Goal: Information Seeking & Learning: Learn about a topic

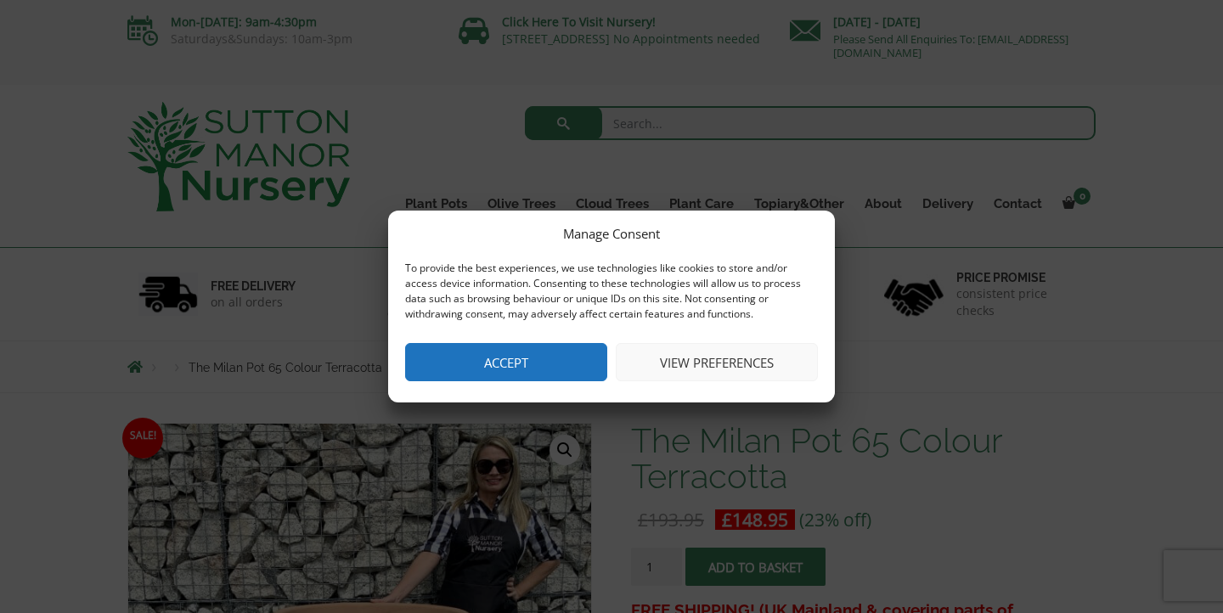
scroll to position [4, 0]
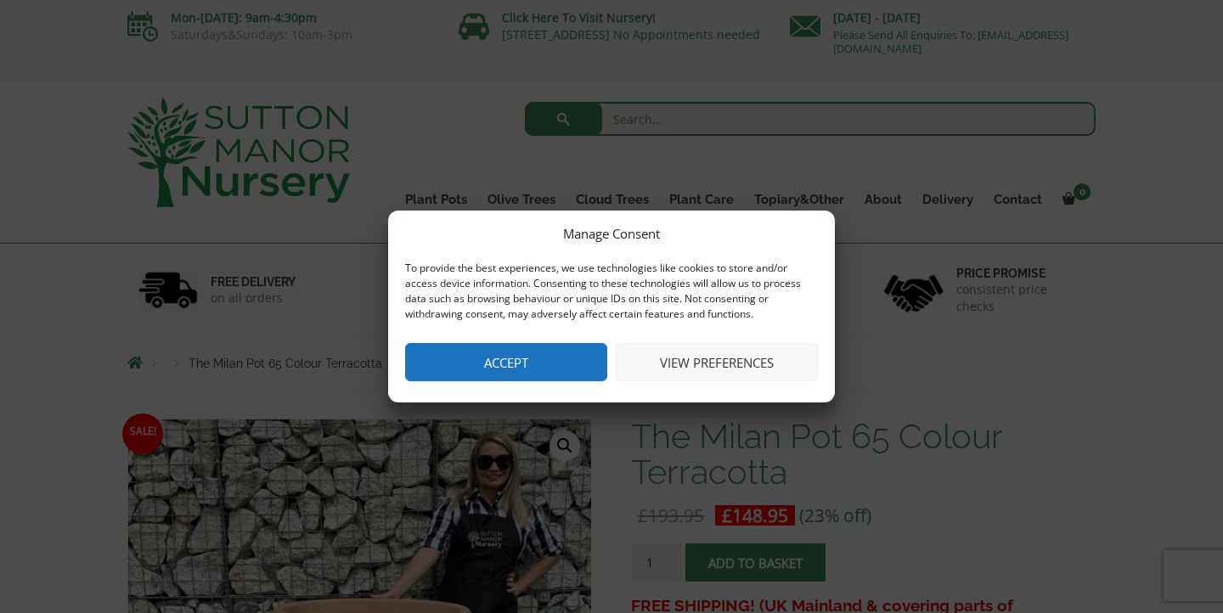
click at [558, 376] on button "Accept" at bounding box center [506, 362] width 202 height 38
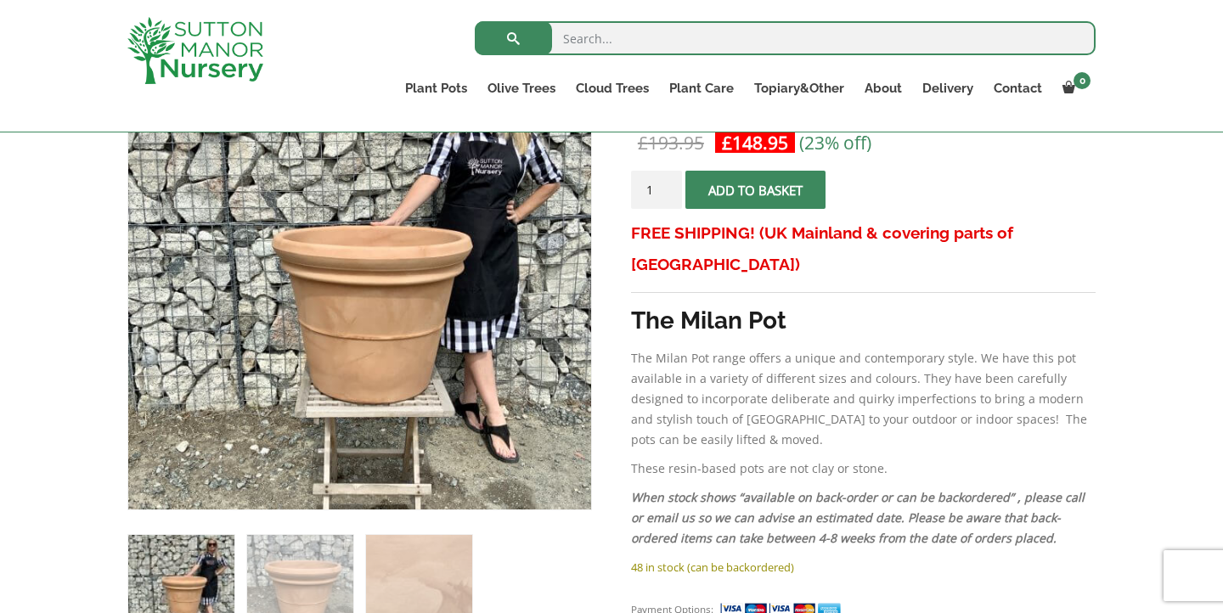
scroll to position [359, 0]
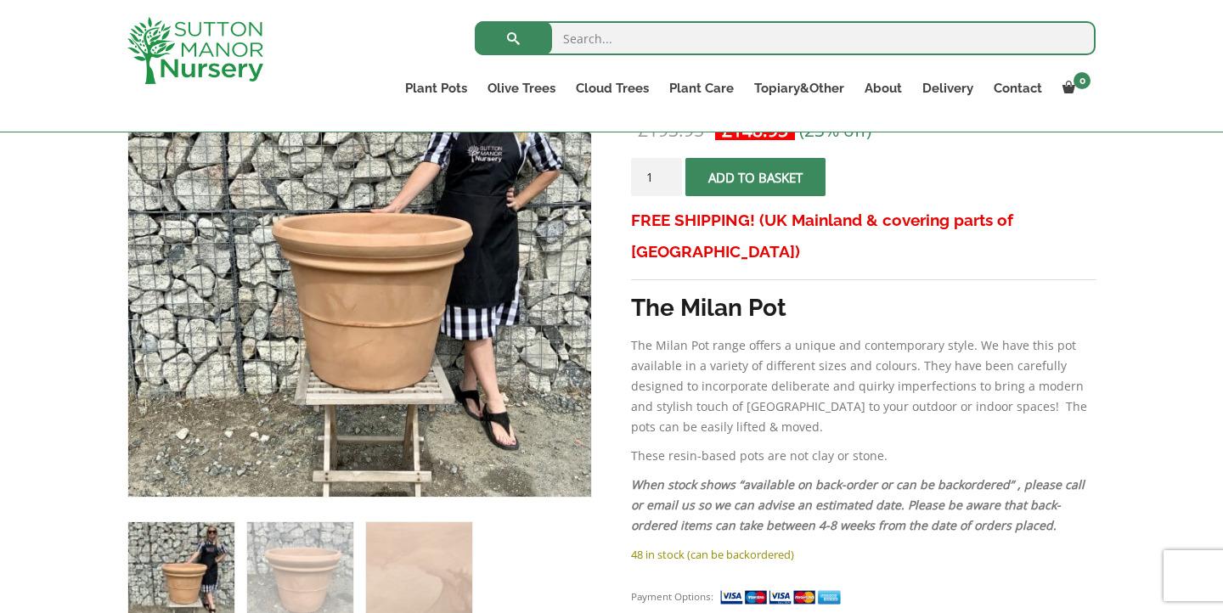
click at [720, 336] on p "The Milan Pot range offers a unique and contemporary style. We have this pot av…" at bounding box center [863, 387] width 465 height 102
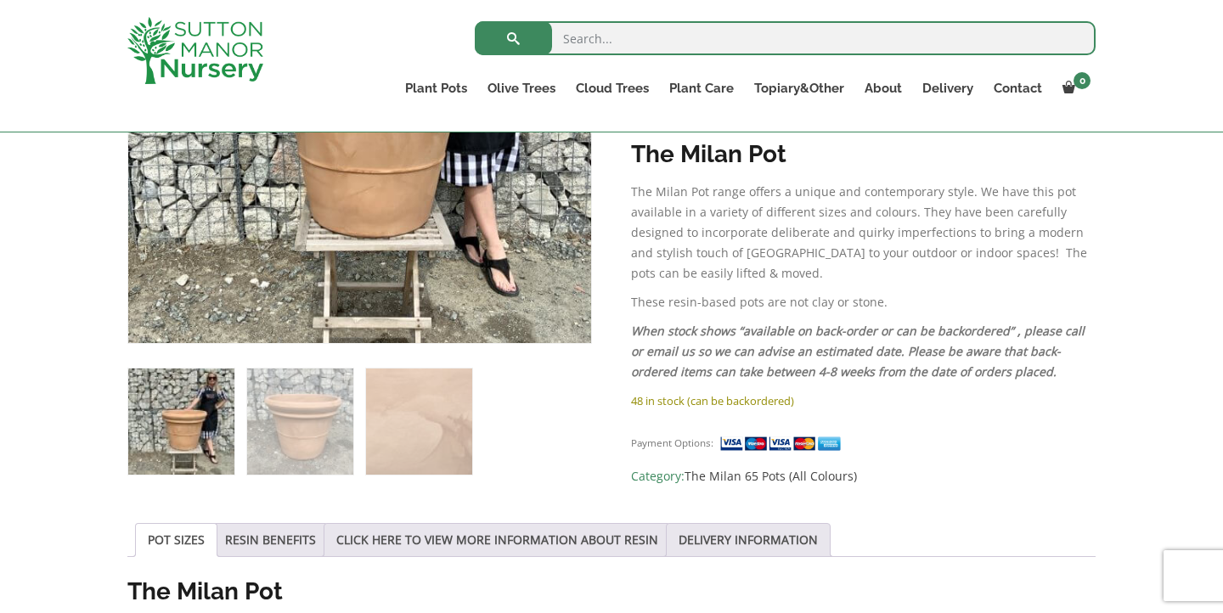
scroll to position [587, 0]
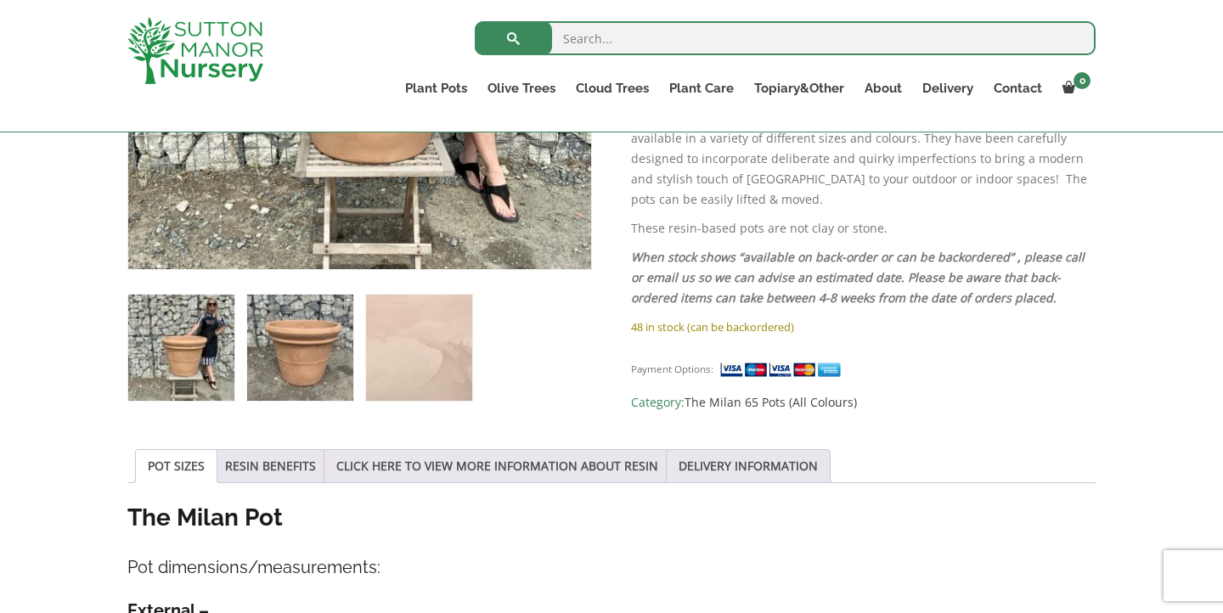
click at [297, 353] on img at bounding box center [300, 348] width 106 height 106
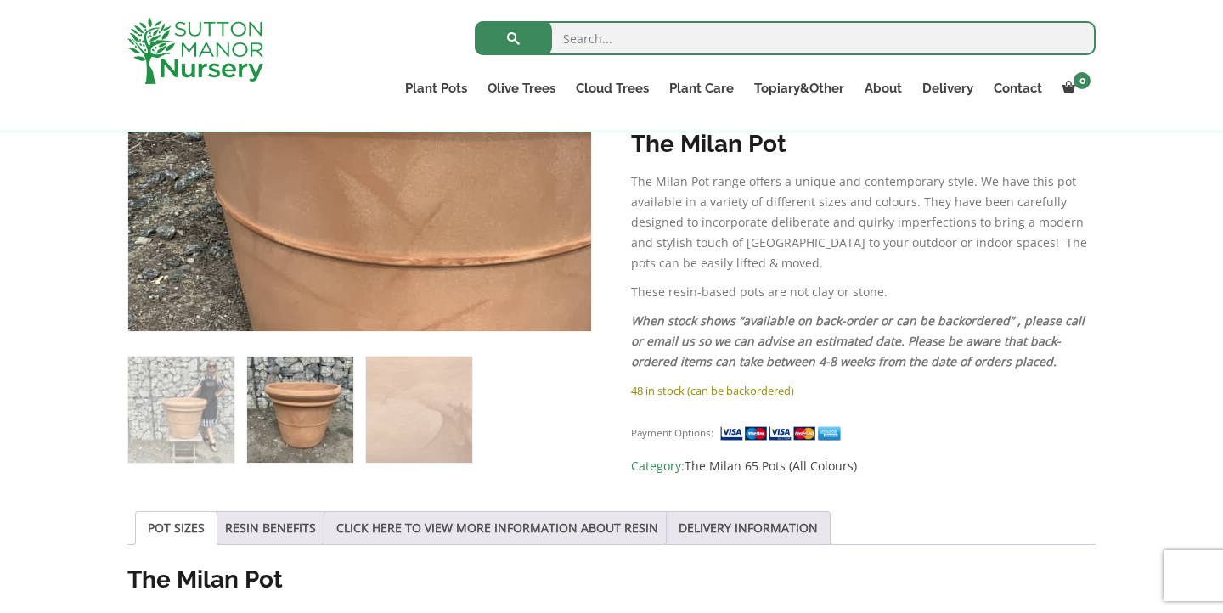
scroll to position [532, 0]
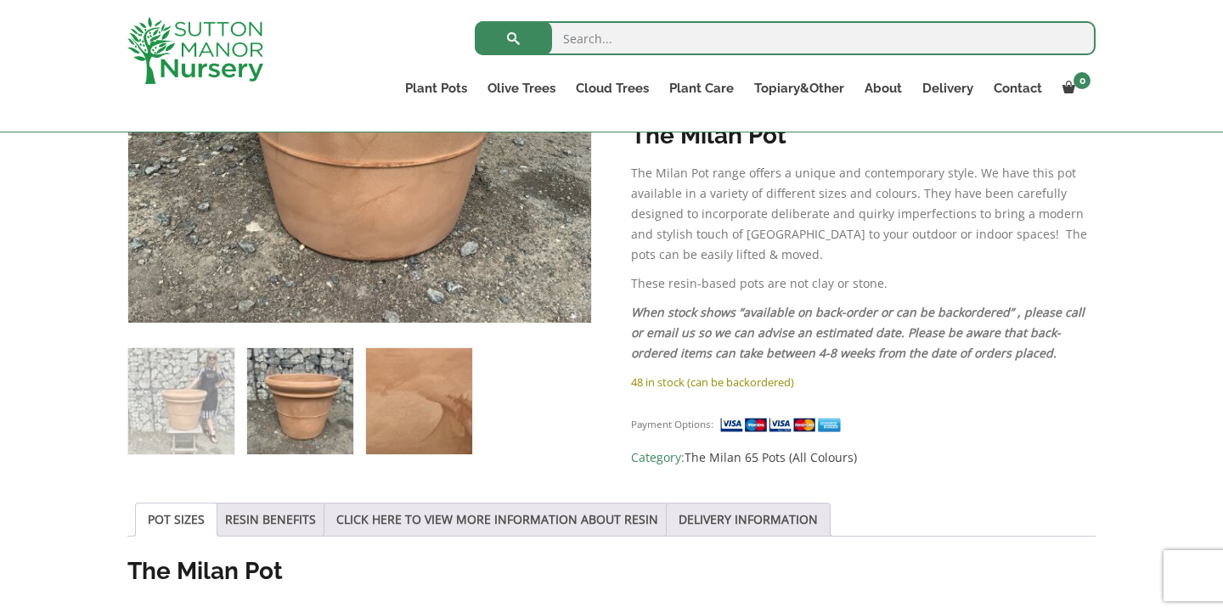
click at [425, 392] on img at bounding box center [419, 401] width 106 height 106
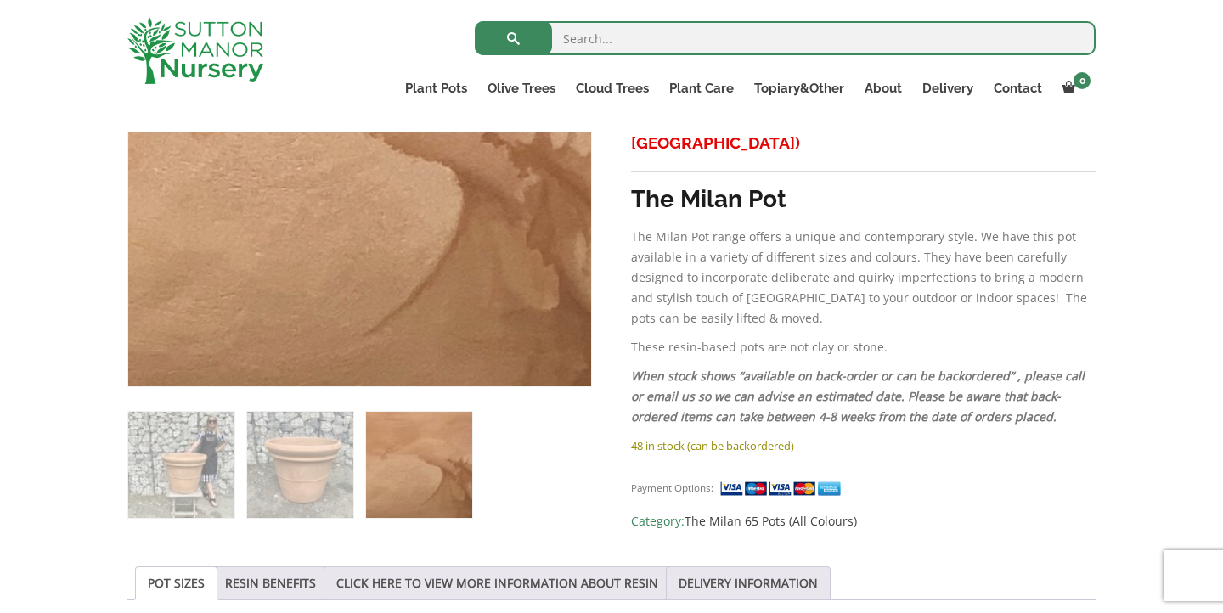
scroll to position [454, 0]
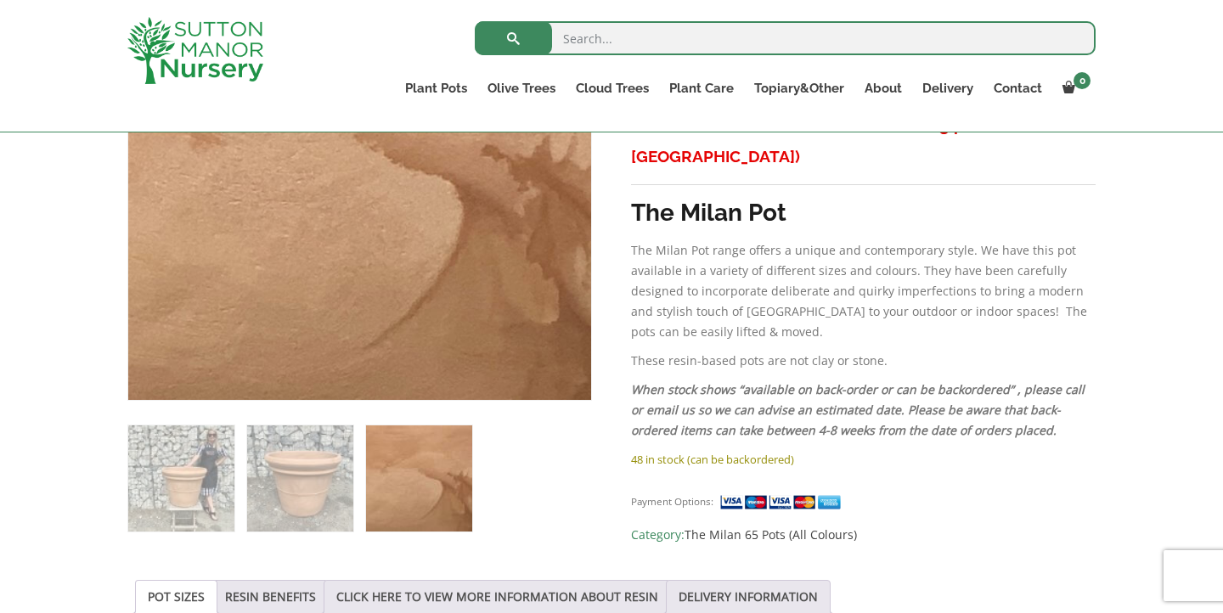
click at [953, 425] on p "When stock shows “available on back-order or can be backordered” , please call …" at bounding box center [863, 410] width 465 height 61
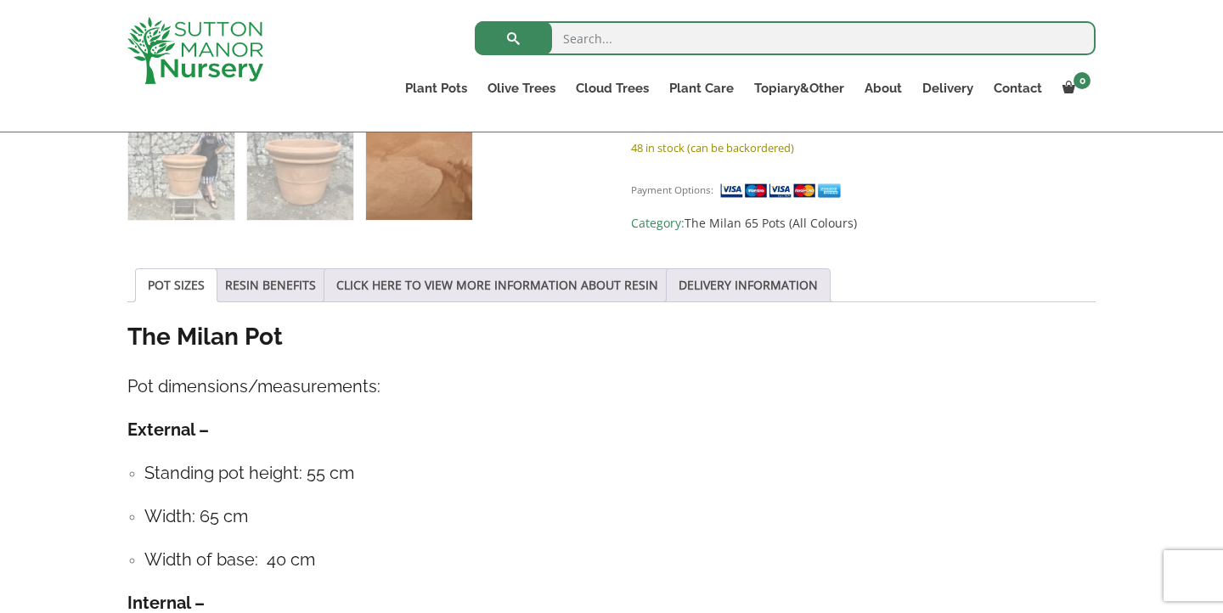
scroll to position [765, 0]
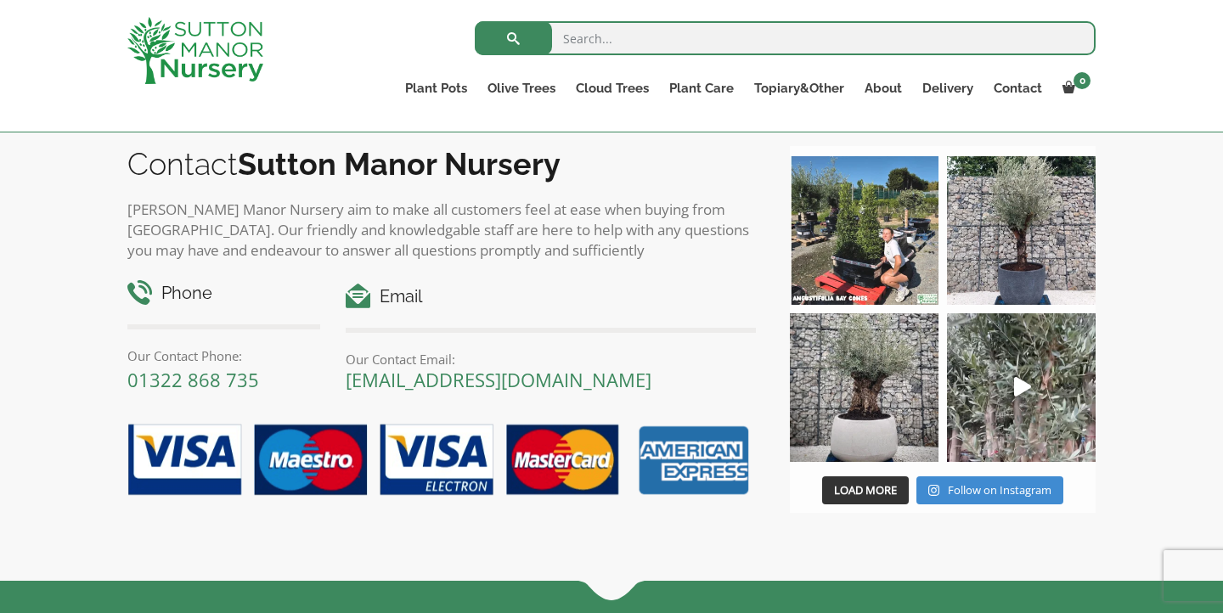
scroll to position [1961, 0]
click at [541, 313] on div "Email Our Contact Email: enquiries@suttonmanornursery.co.uk" at bounding box center [551, 337] width 410 height 106
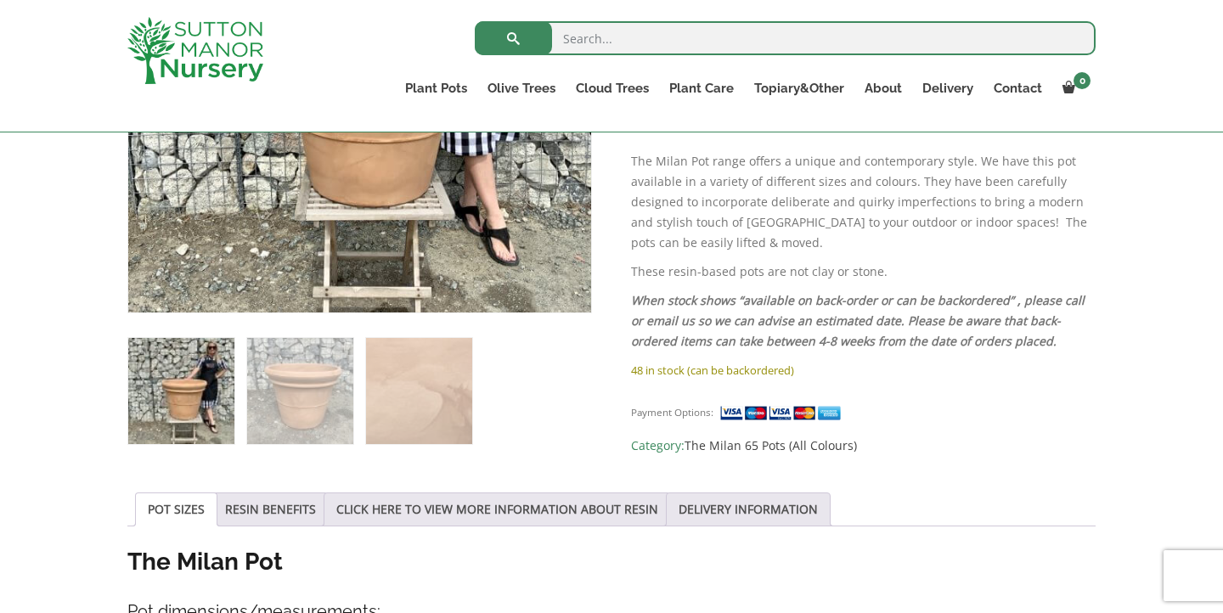
scroll to position [540, 0]
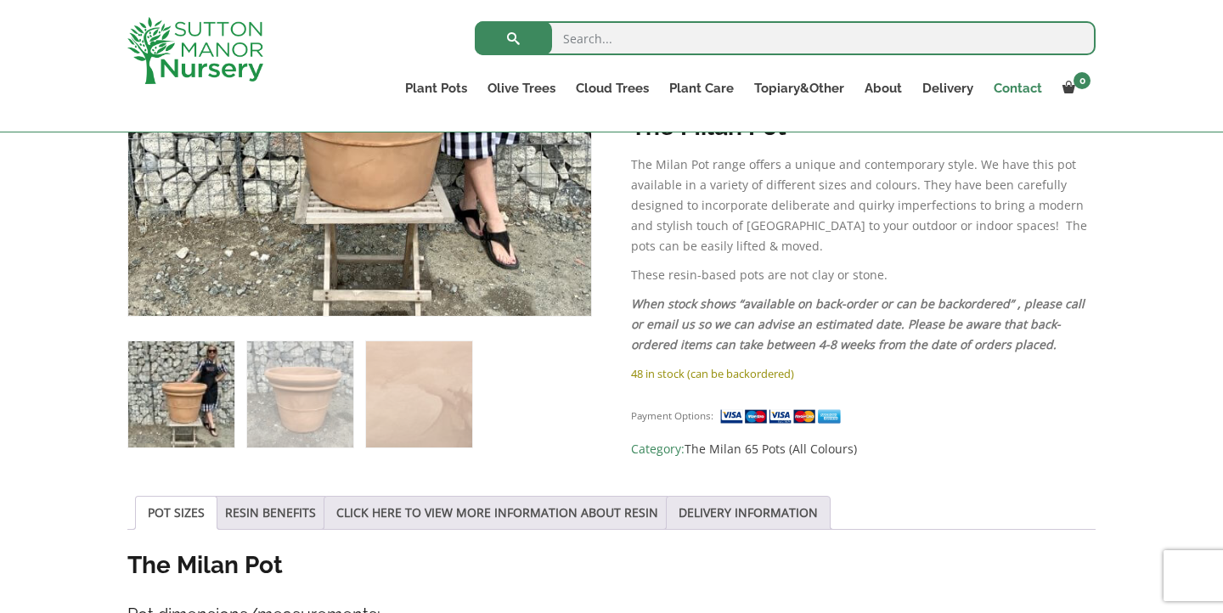
click at [1018, 85] on link "Contact" at bounding box center [1018, 88] width 69 height 24
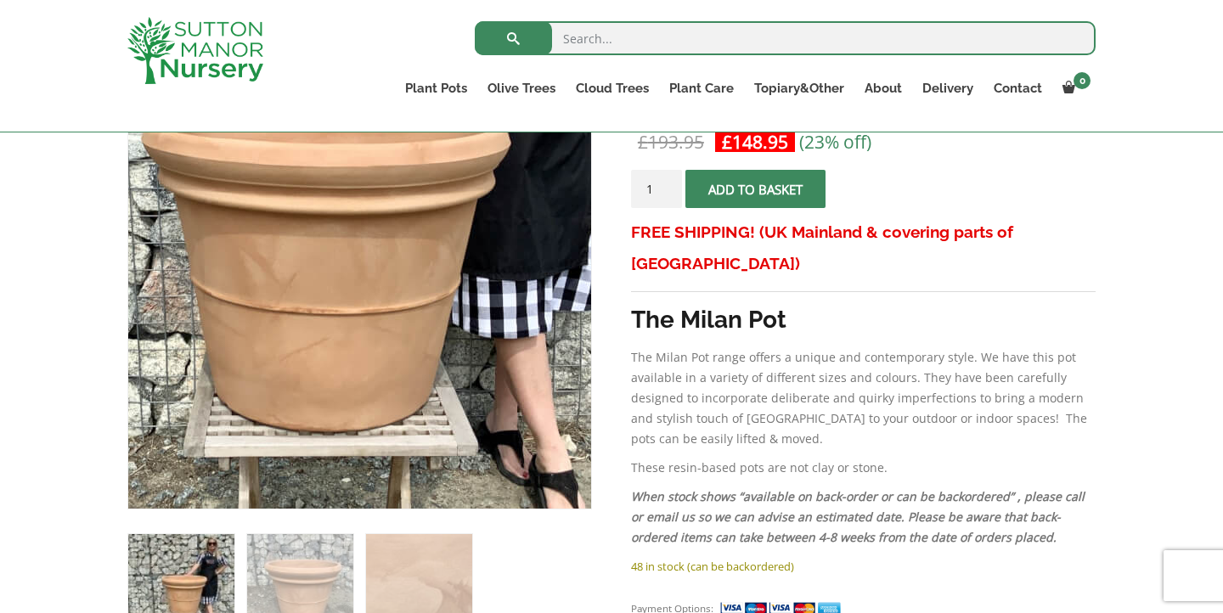
scroll to position [352, 0]
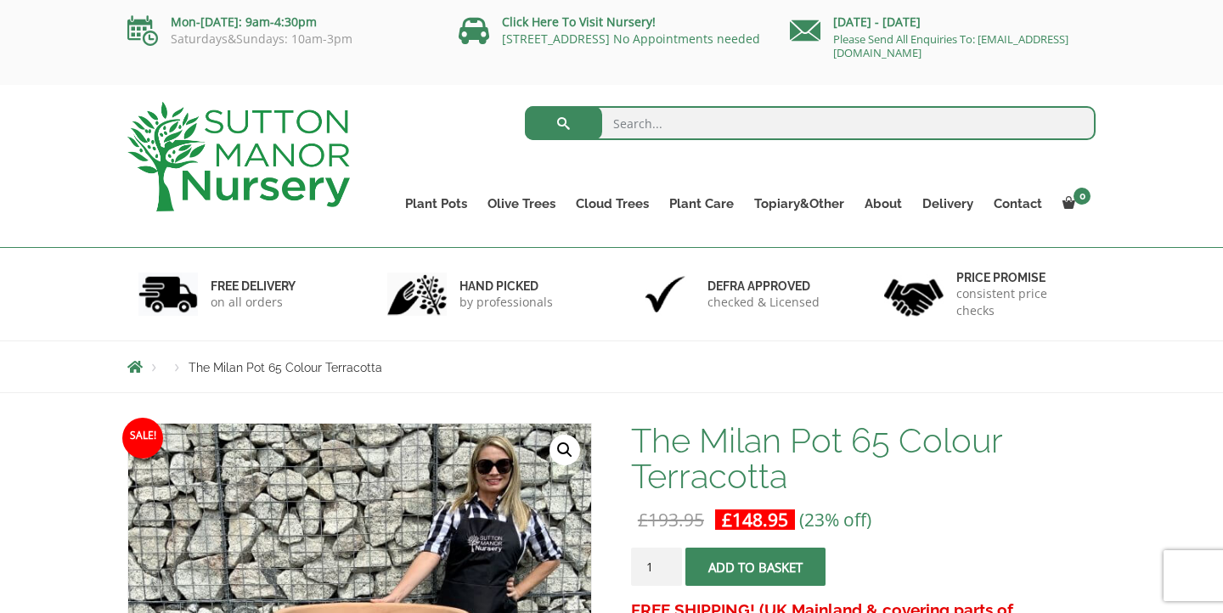
scroll to position [0, 0]
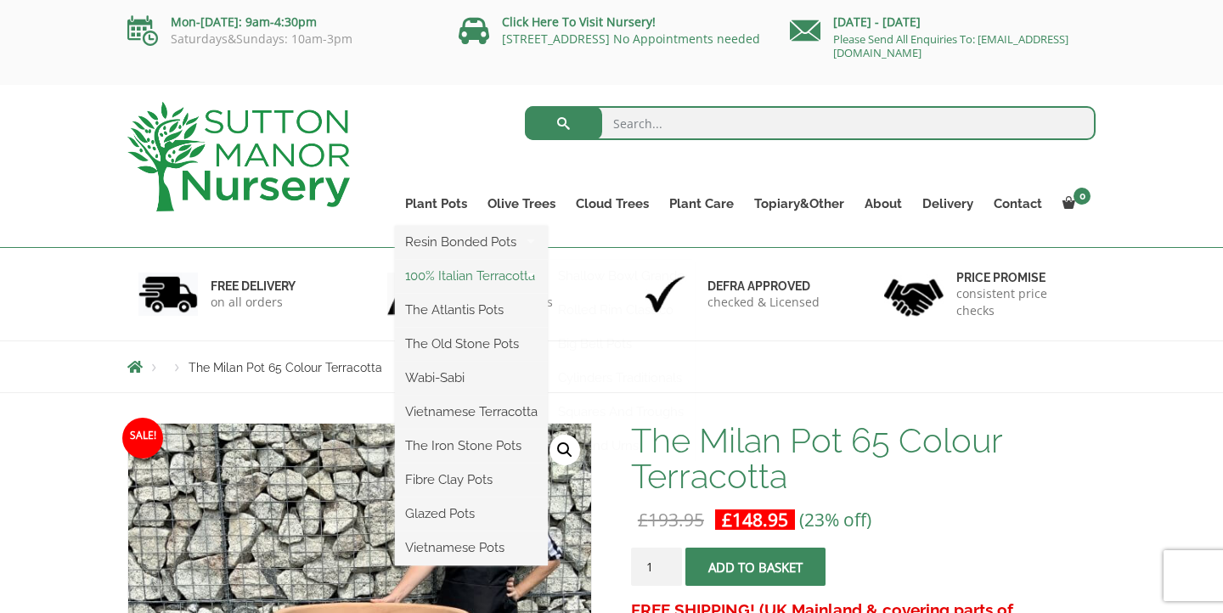
click at [467, 278] on link "100% Italian Terracotta" at bounding box center [471, 275] width 153 height 25
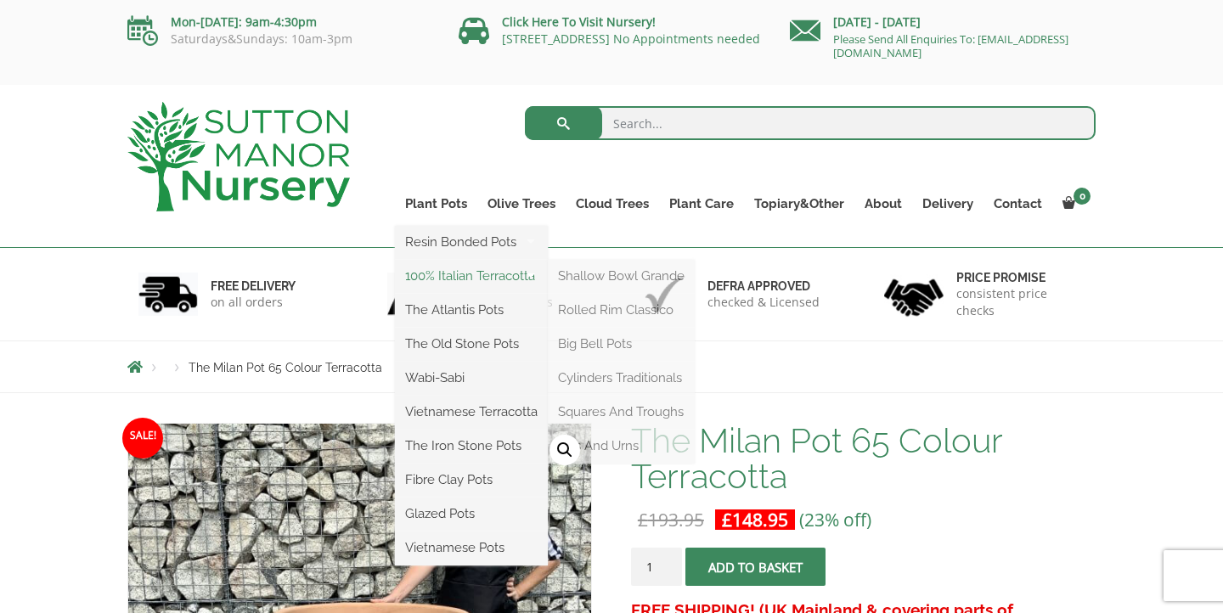
click at [468, 277] on link "100% Italian Terracotta" at bounding box center [471, 275] width 153 height 25
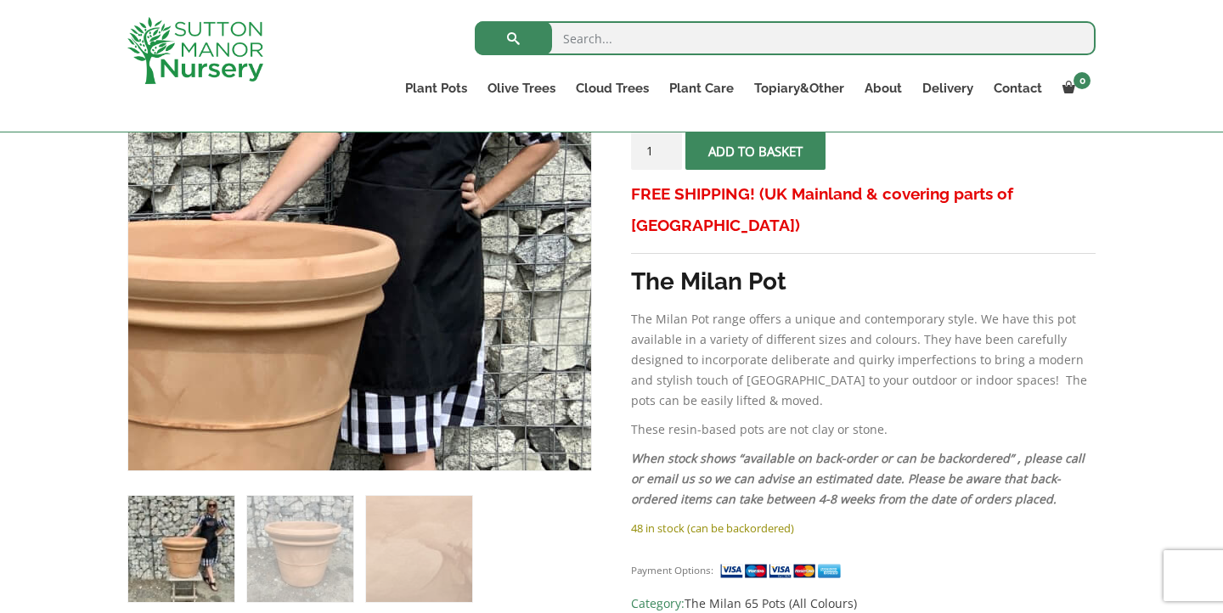
scroll to position [387, 0]
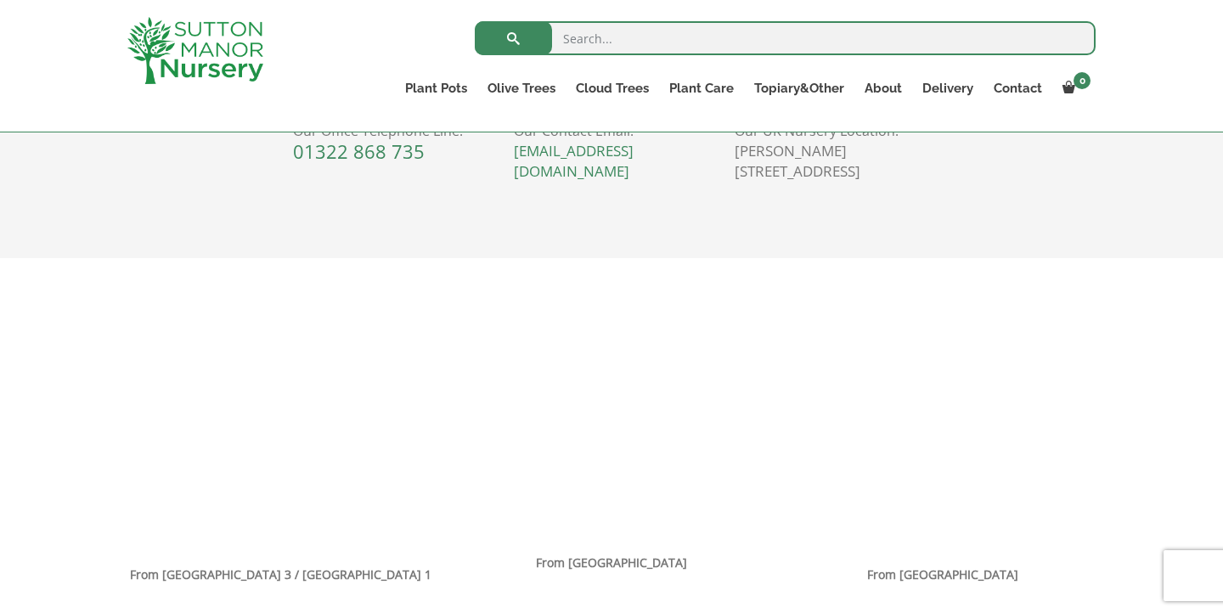
scroll to position [907, 0]
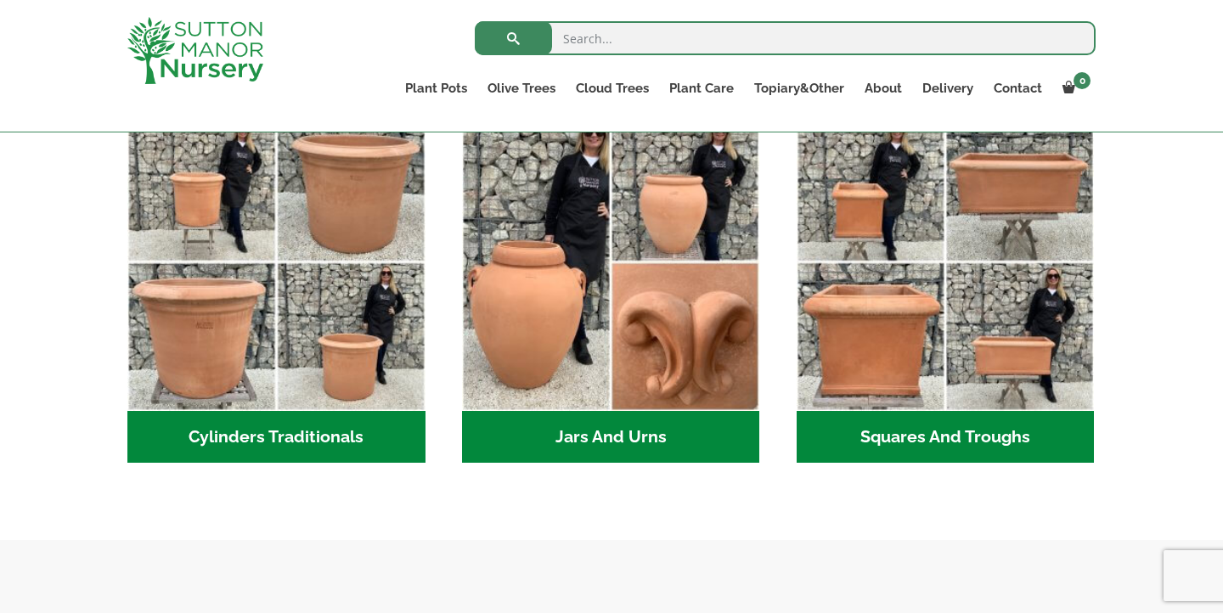
scroll to position [949, 0]
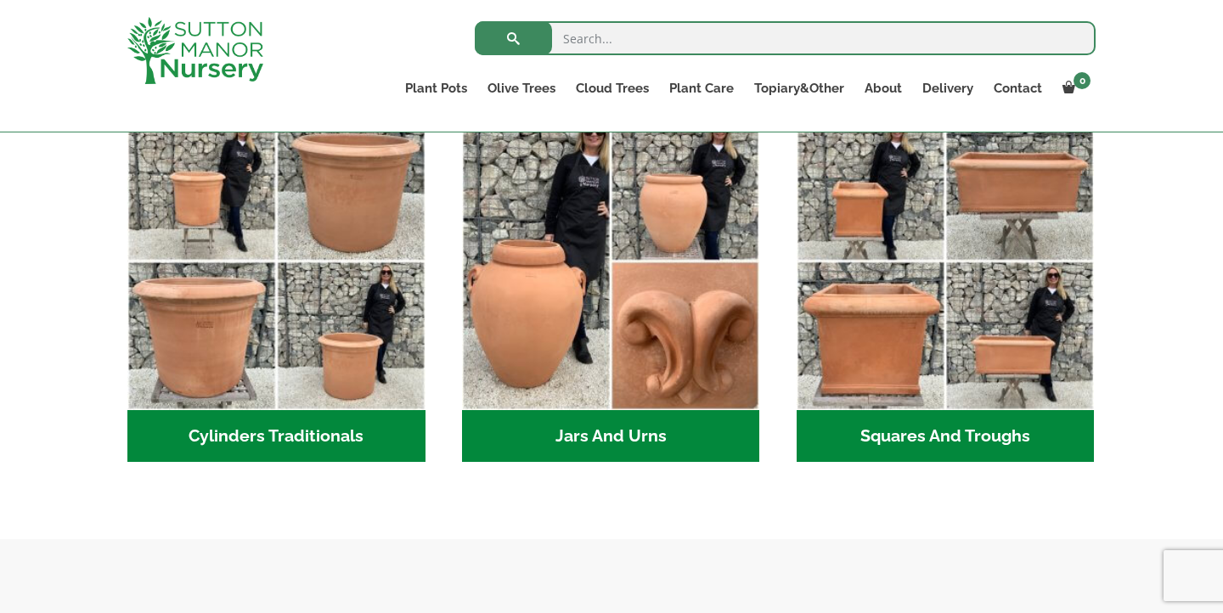
click at [364, 432] on h2 "Cylinders Traditionals (2)" at bounding box center [276, 436] width 298 height 53
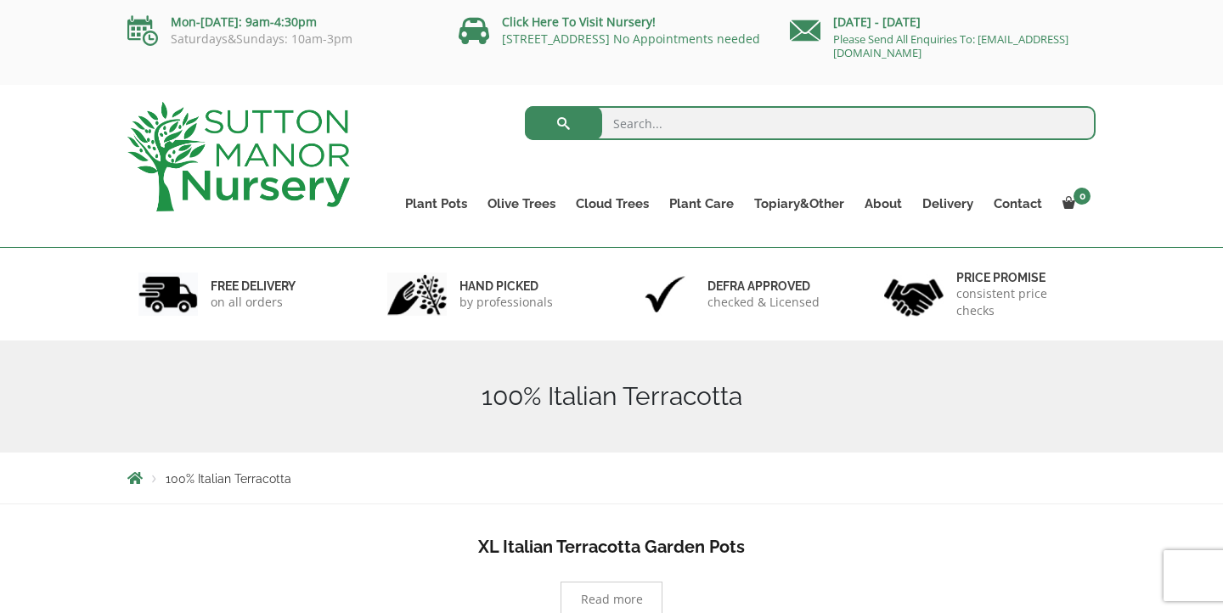
scroll to position [0, 0]
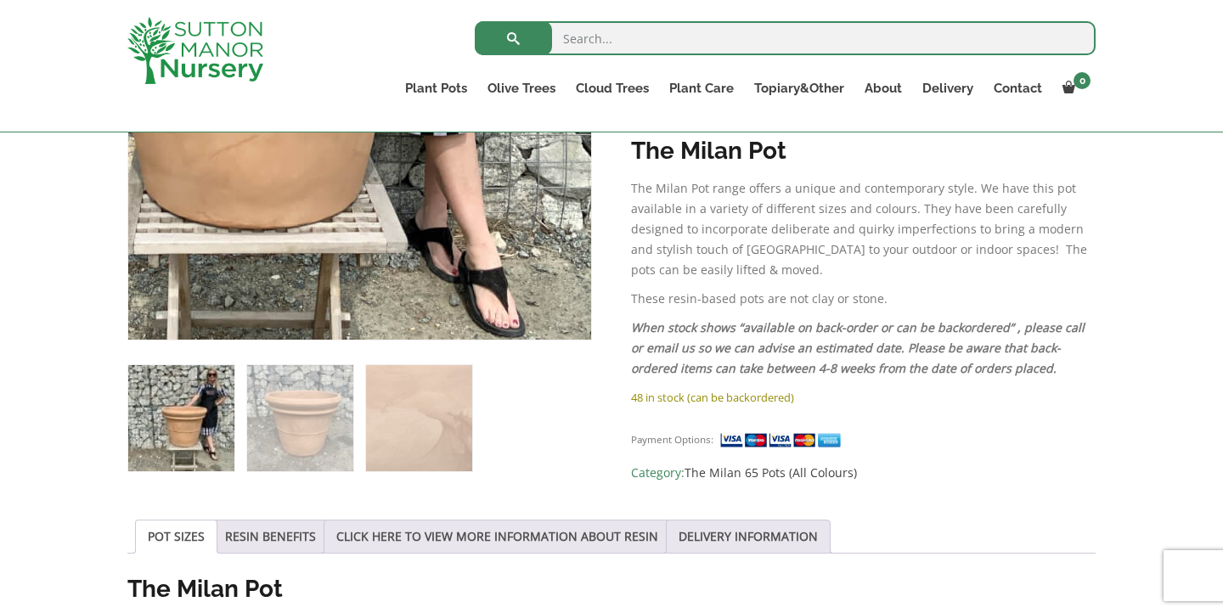
scroll to position [530, 0]
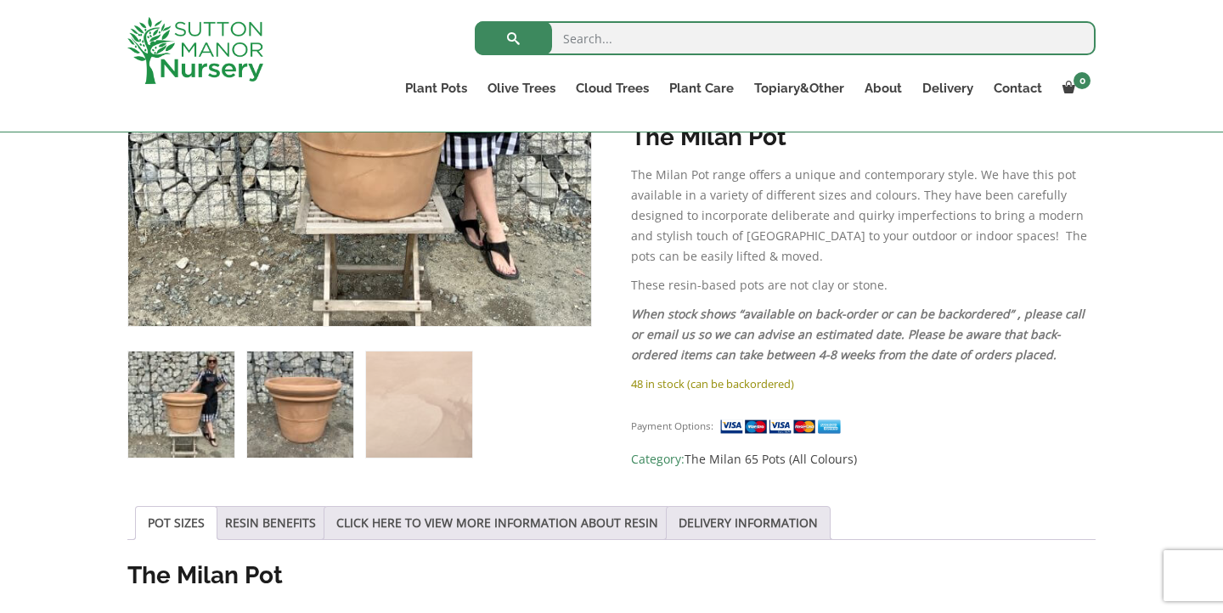
click at [313, 421] on img at bounding box center [300, 405] width 106 height 106
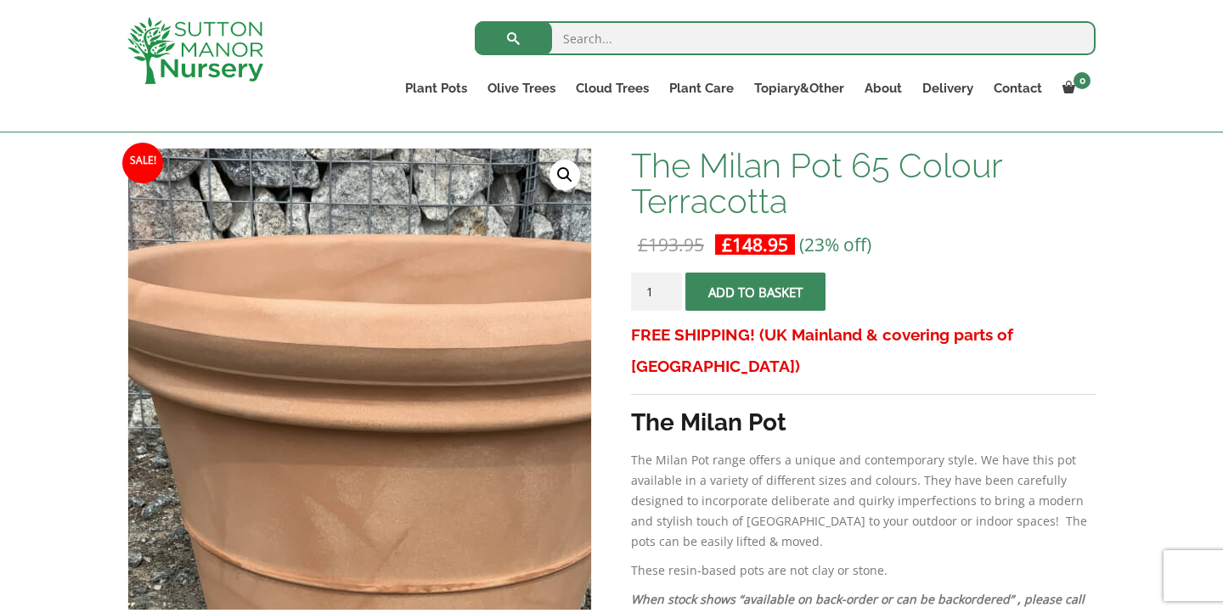
scroll to position [244, 0]
